Goal: Information Seeking & Learning: Find specific page/section

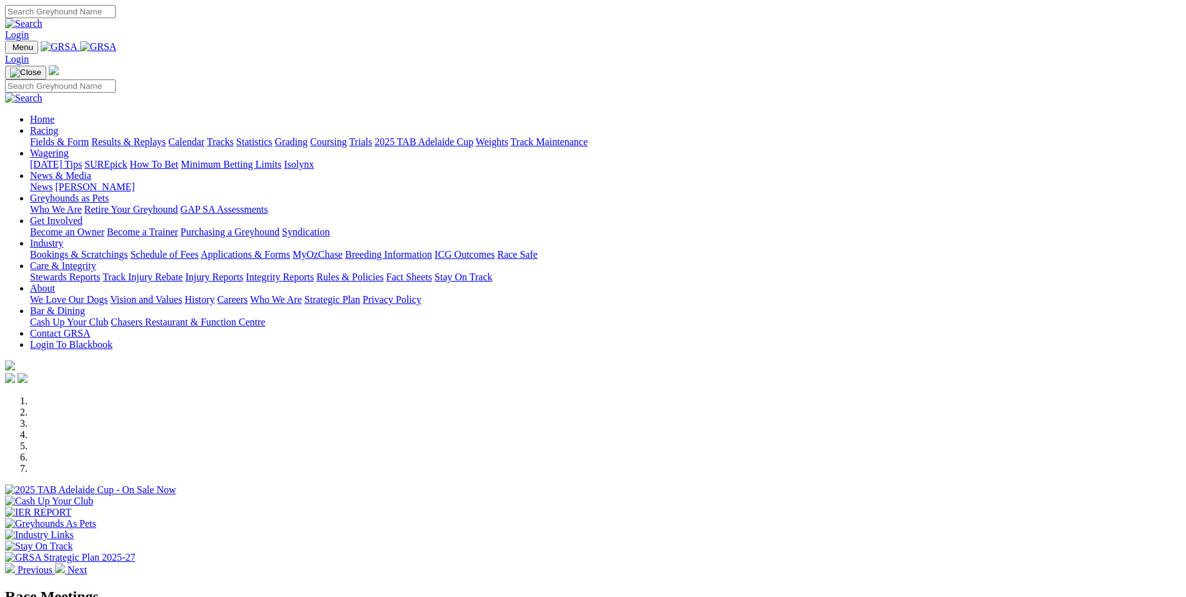
scroll to position [125, 0]
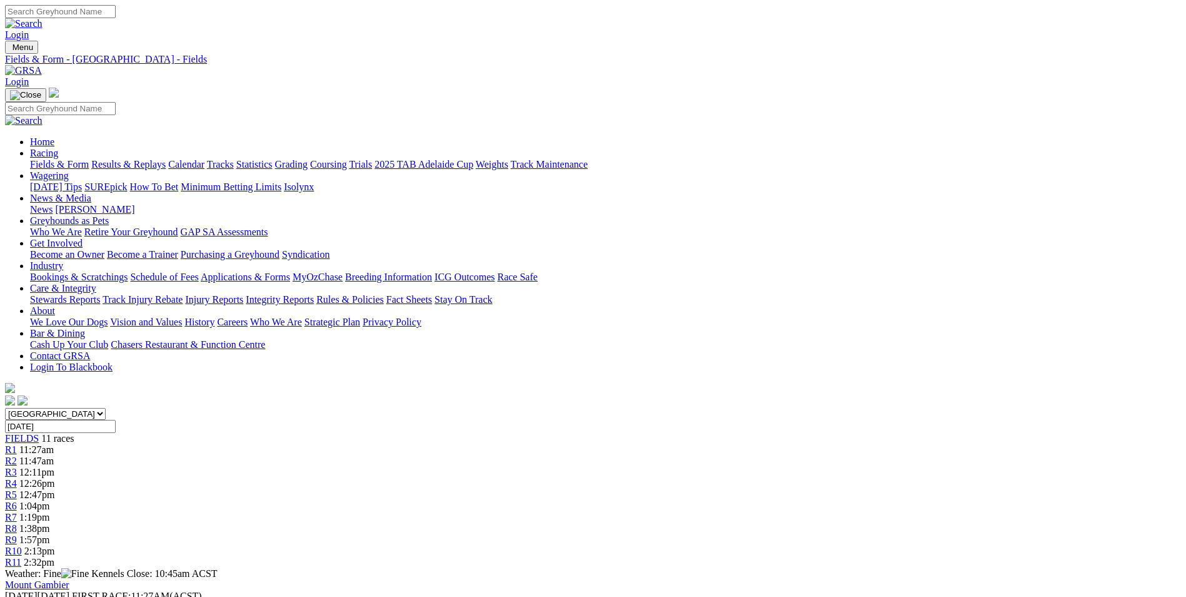
click at [89, 159] on link "Fields & Form" at bounding box center [59, 164] width 59 height 11
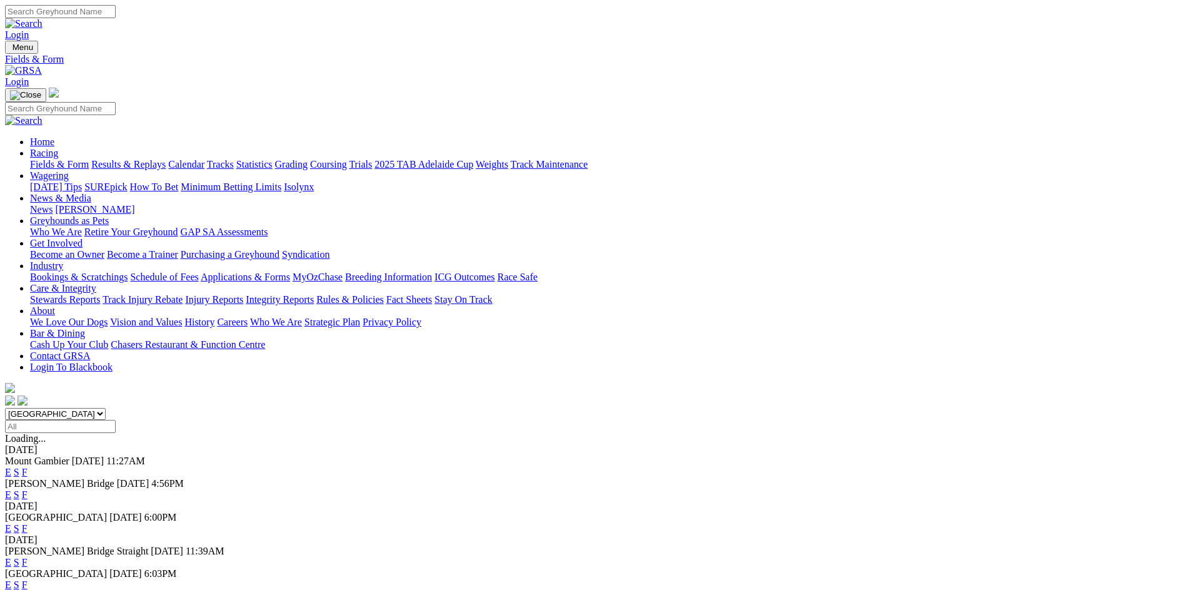
click at [28, 489] on link "F" at bounding box center [25, 494] width 6 height 11
